Goal: Transaction & Acquisition: Purchase product/service

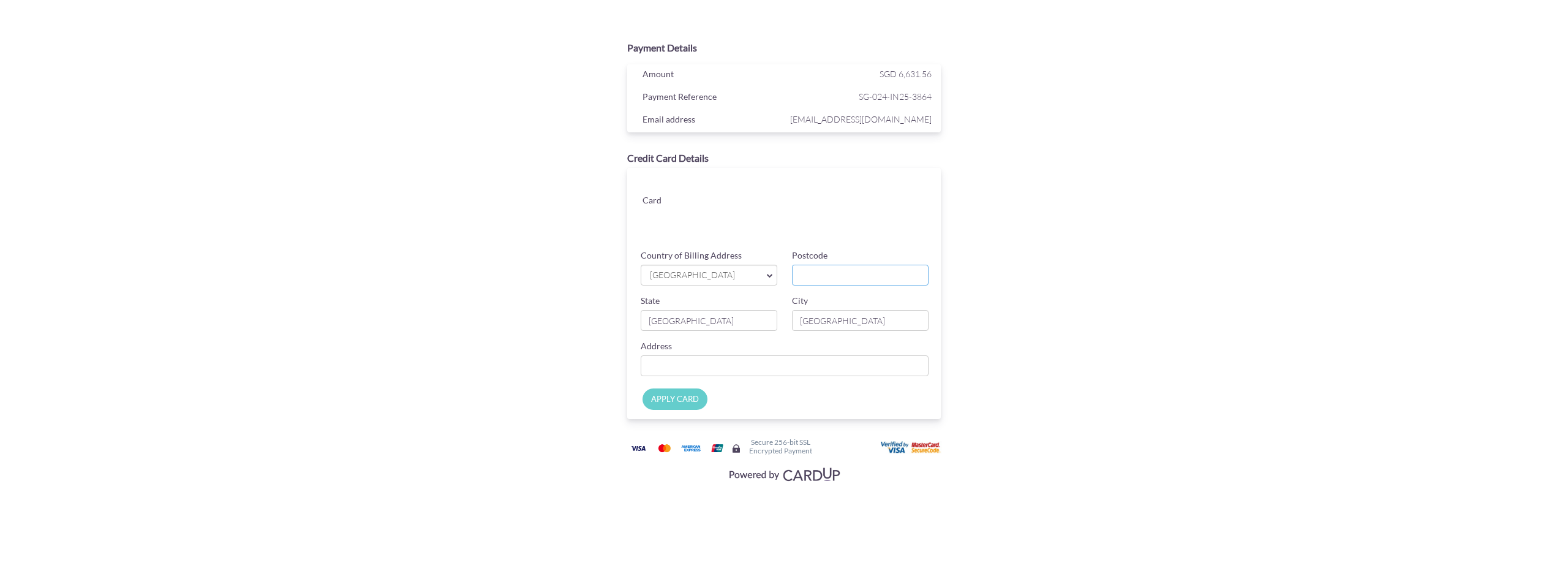
click at [879, 276] on input "Postcode" at bounding box center [860, 275] width 136 height 21
type input "479245"
click at [723, 369] on input "Country of Billing Address" at bounding box center [784, 366] width 288 height 21
type input "[STREET_ADDRESS]"
click at [685, 400] on input "APPLY CARD" at bounding box center [675, 399] width 65 height 21
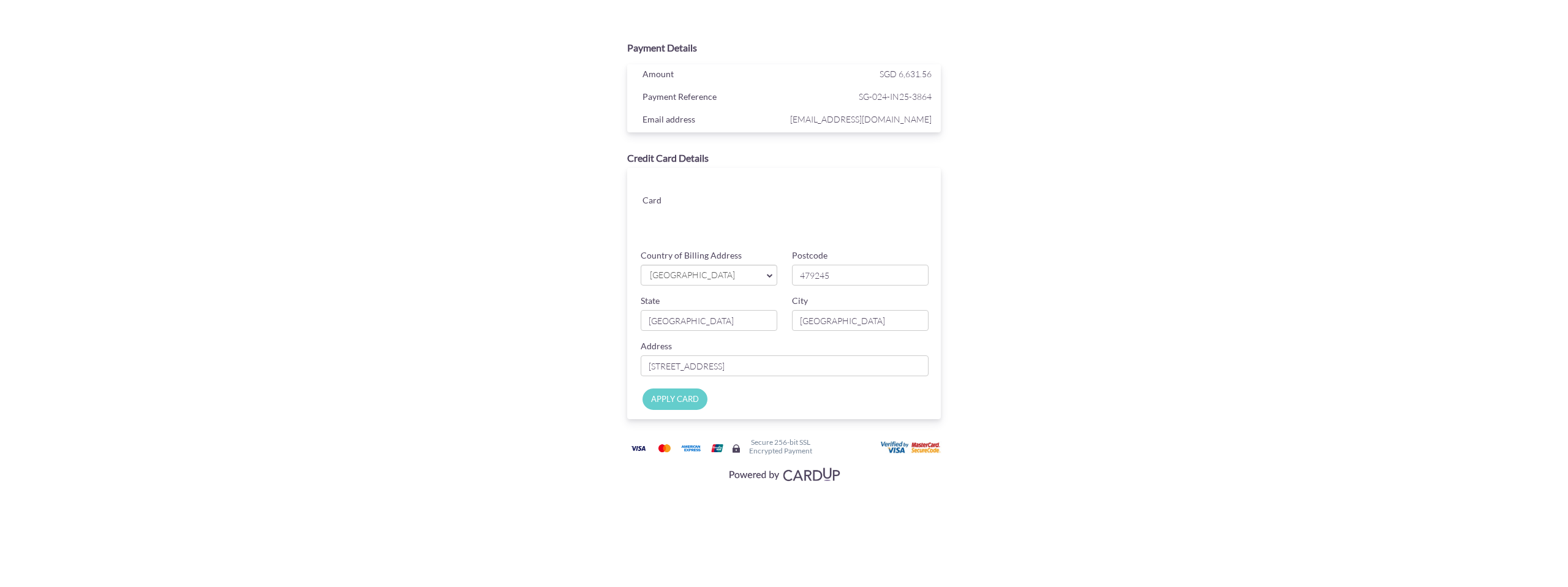
type input "Applying..."
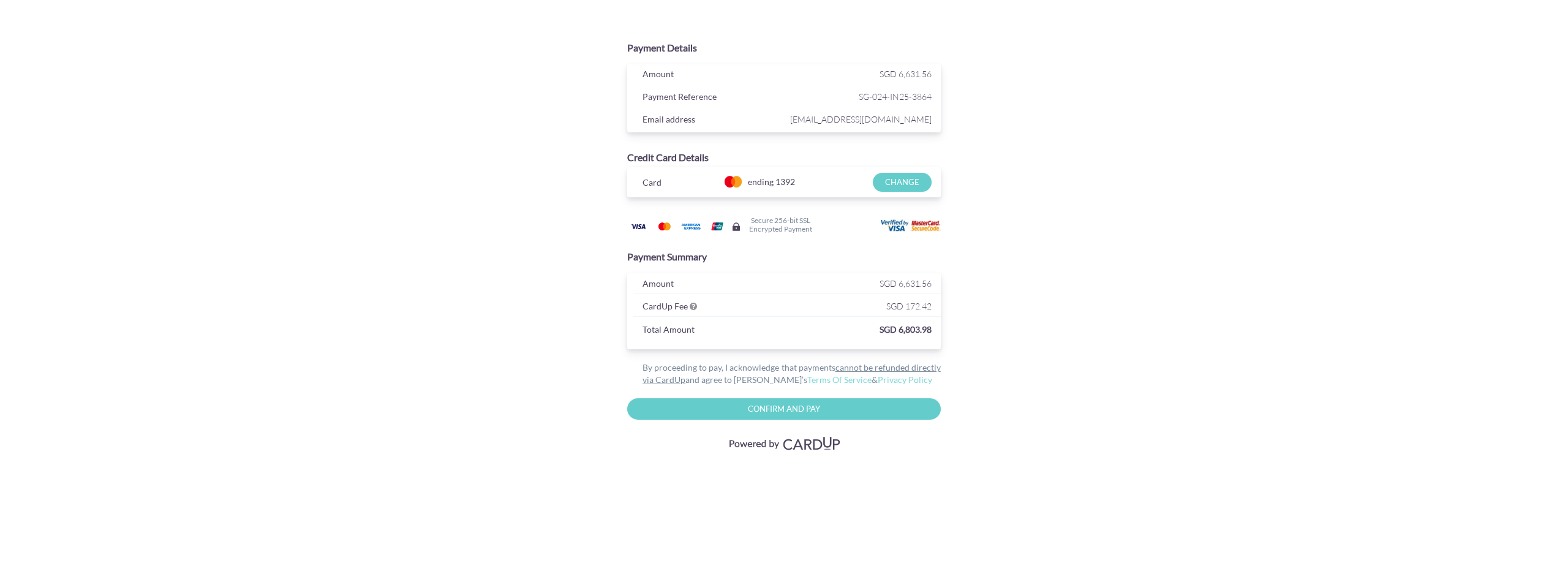
click at [819, 408] on input "Confirm and Pay" at bounding box center [784, 408] width 314 height 21
type input "Please wait..."
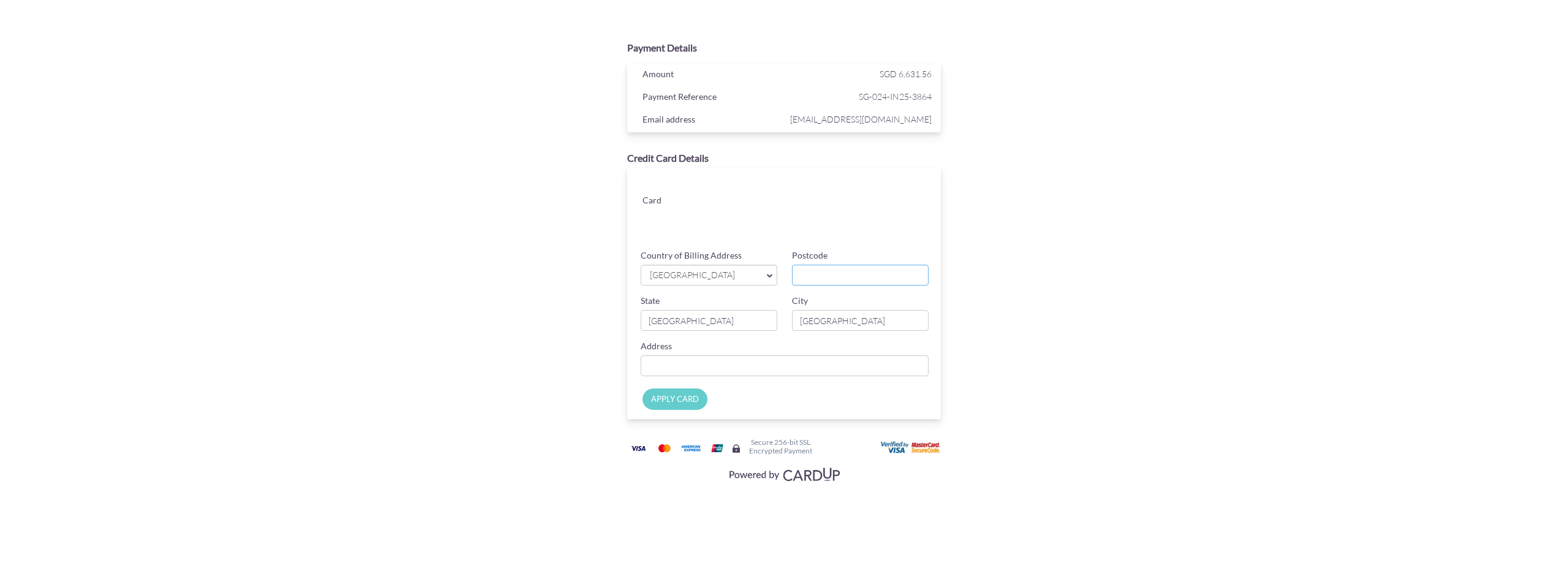
click at [821, 274] on input "Postcode" at bounding box center [860, 275] width 136 height 21
type input "479245"
click at [747, 366] on input "Country of Billing Address" at bounding box center [784, 366] width 288 height 21
type input "[STREET_ADDRESS]"
click at [699, 398] on input "APPLY CARD" at bounding box center [675, 399] width 65 height 21
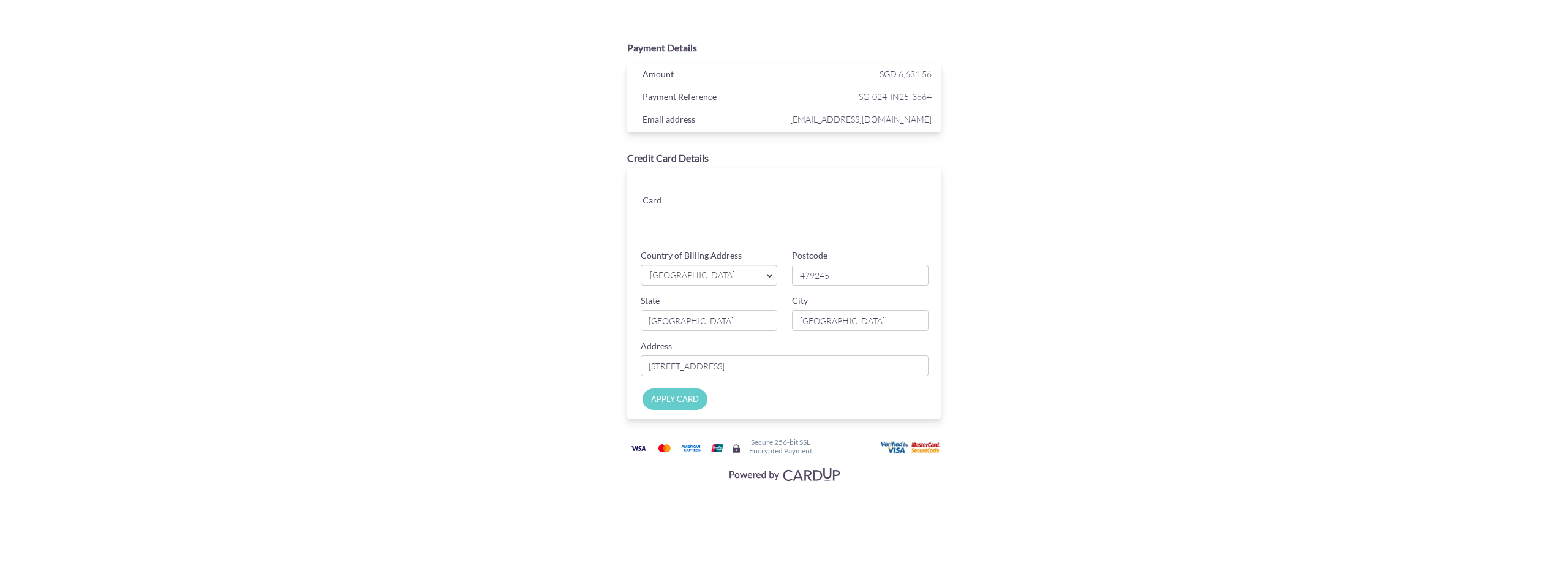
type input "Applying..."
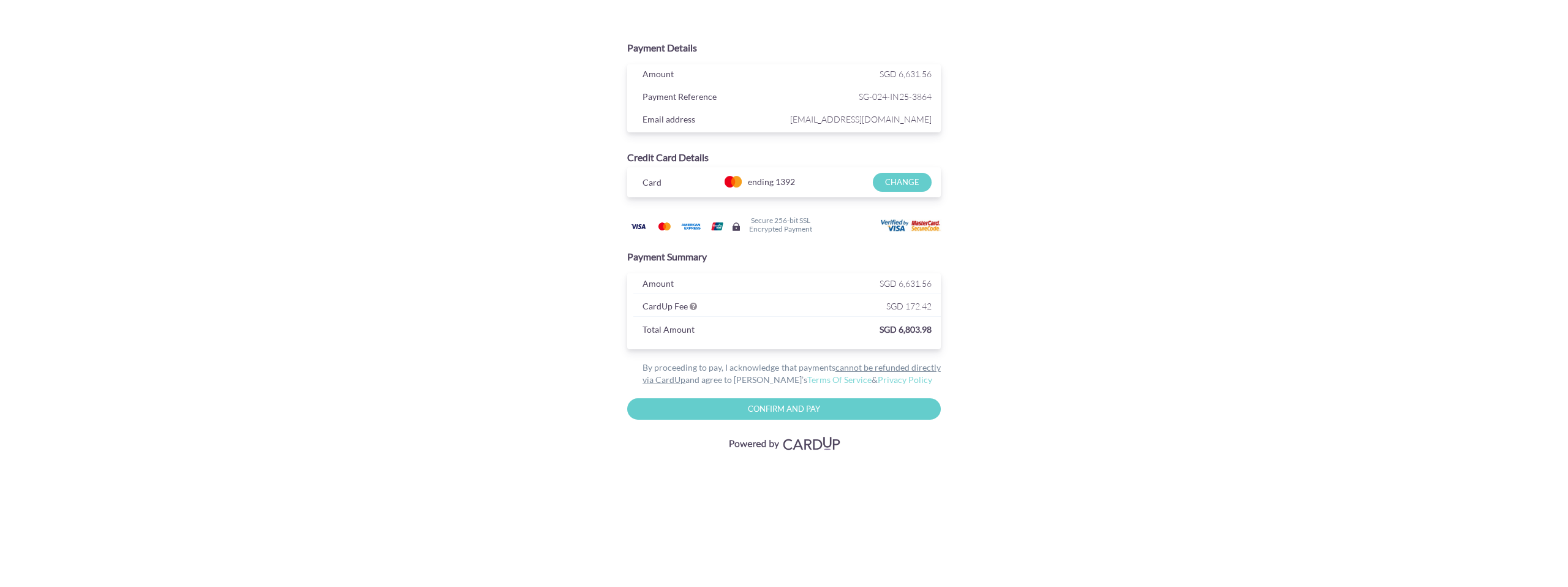
click at [890, 408] on input "Confirm and Pay" at bounding box center [784, 408] width 314 height 21
type input "Please wait..."
